Goal: Check status: Check status

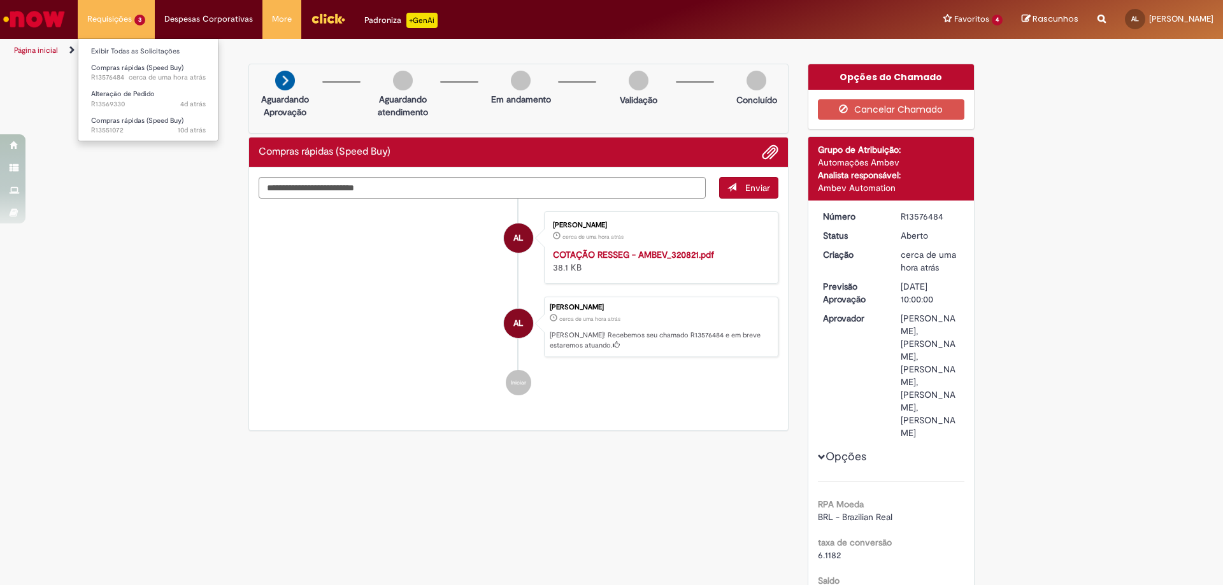
click at [113, 12] on li "Requisições 3 Exibir Todas as Solicitações Compras rápidas (Speed Buy) cerca de…" at bounding box center [116, 19] width 77 height 38
click at [123, 69] on span "Compras rápidas (Speed Buy)" at bounding box center [137, 68] width 92 height 10
click at [121, 105] on span "4d atrás 4 dias atrás R13569330" at bounding box center [148, 104] width 115 height 10
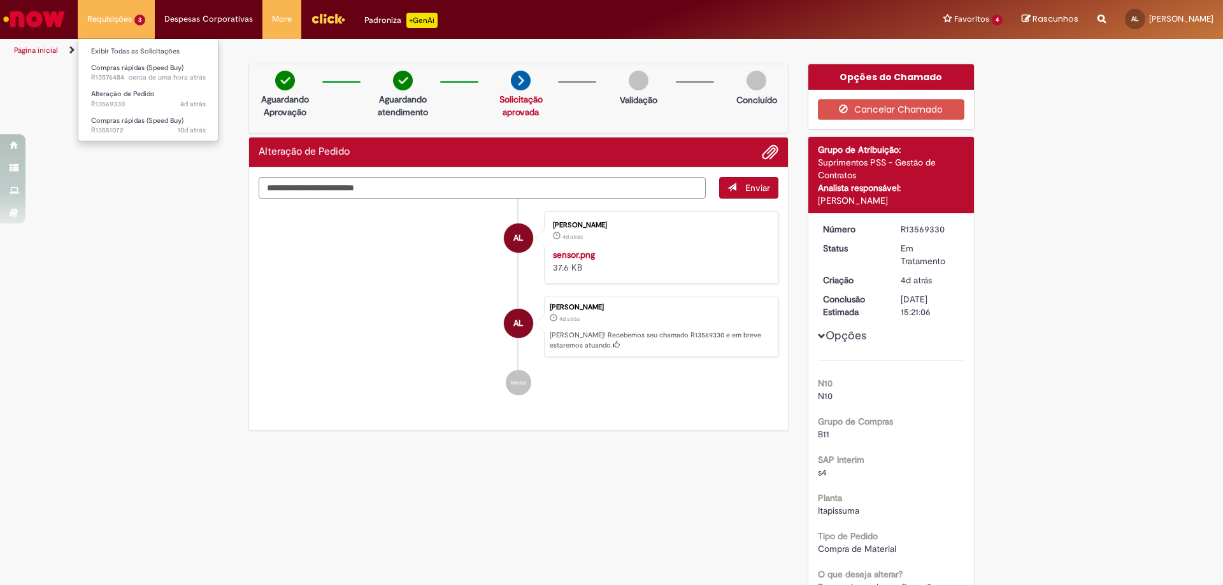
click at [116, 17] on li "Requisições 3 Exibir Todas as Solicitações Compras rápidas (Speed Buy) cerca de…" at bounding box center [116, 19] width 77 height 38
click at [135, 74] on sn-time-ago "cerca de uma hora atrás cerca de uma hora atrás [DATE] 12:12:25" at bounding box center [167, 78] width 77 height 10
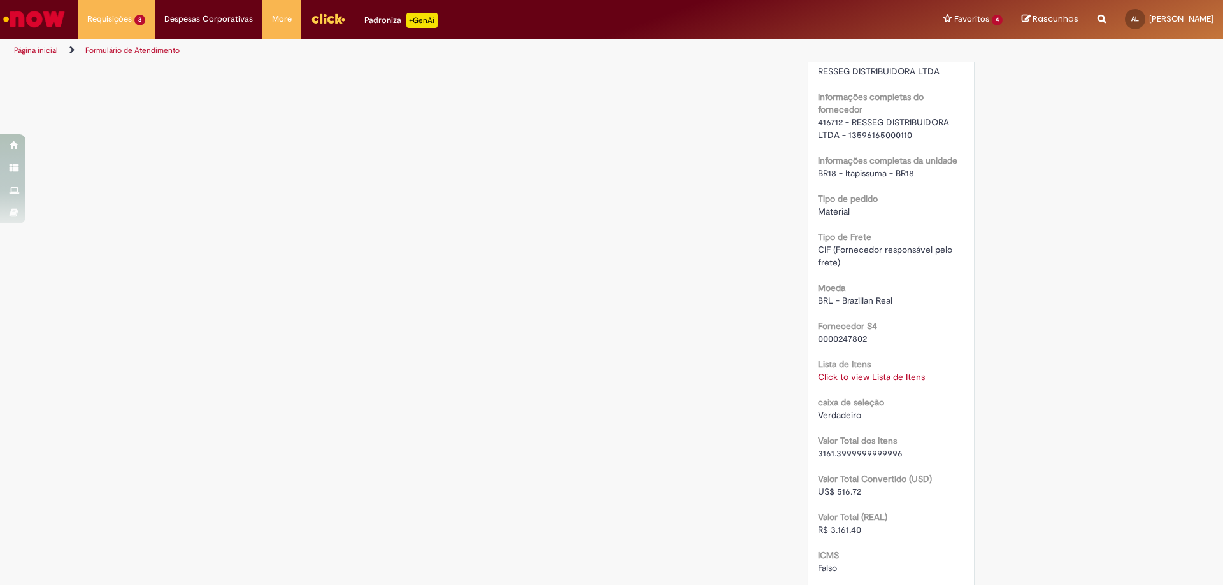
scroll to position [1338, 0]
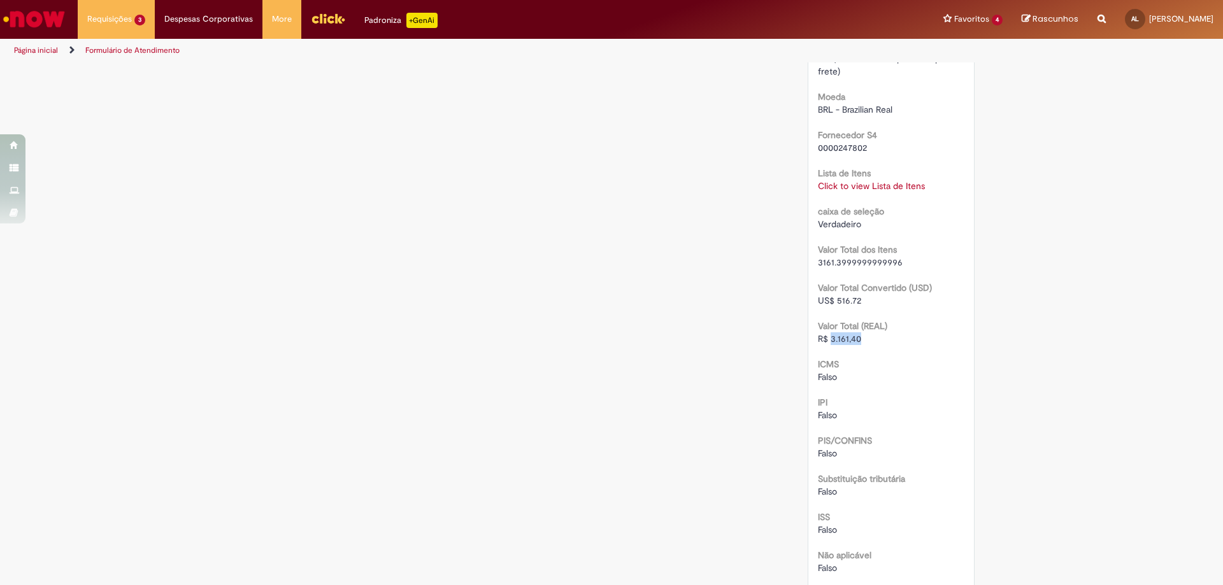
drag, startPoint x: 855, startPoint y: 392, endPoint x: 825, endPoint y: 392, distance: 30.6
click at [825, 345] on span "R$ 3.161,40" at bounding box center [839, 338] width 43 height 11
copy span "3.161,40"
